Goal: Navigation & Orientation: Find specific page/section

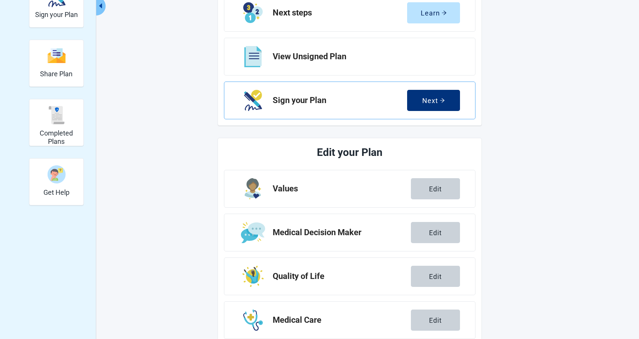
scroll to position [113, 0]
click at [439, 100] on div "Next" at bounding box center [433, 100] width 23 height 8
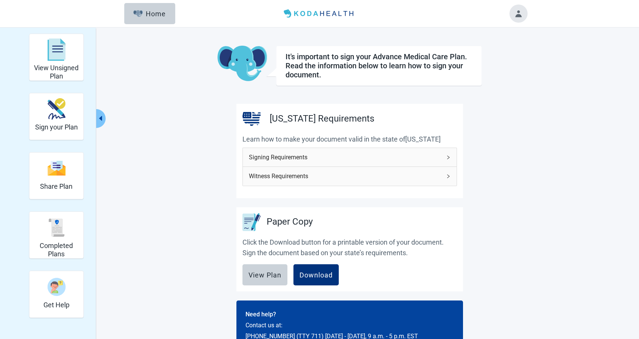
click at [353, 156] on span "Signing Requirements" at bounding box center [345, 156] width 192 height 9
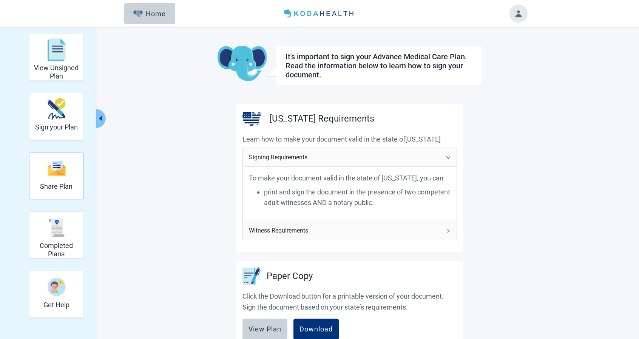
click at [56, 175] on img "Share Plan" at bounding box center [56, 168] width 18 height 16
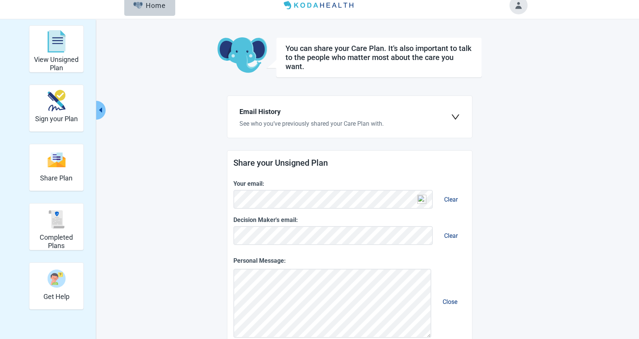
scroll to position [8, 0]
click at [65, 218] on img "Completed Plans" at bounding box center [56, 220] width 18 height 18
